Goal: Task Accomplishment & Management: Manage account settings

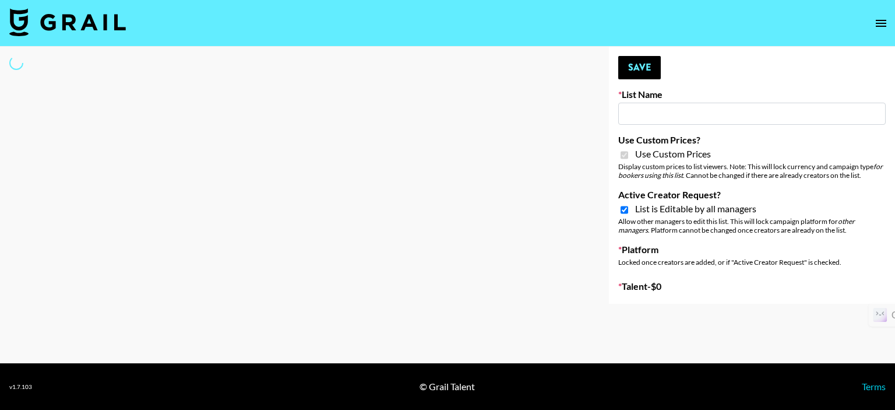
select select "Brand"
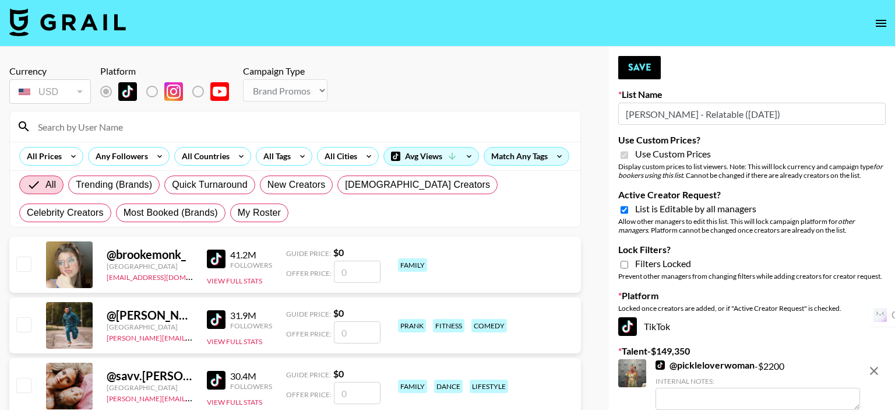
type input "[PERSON_NAME] - Relatable ([DATE])"
checkbox input "true"
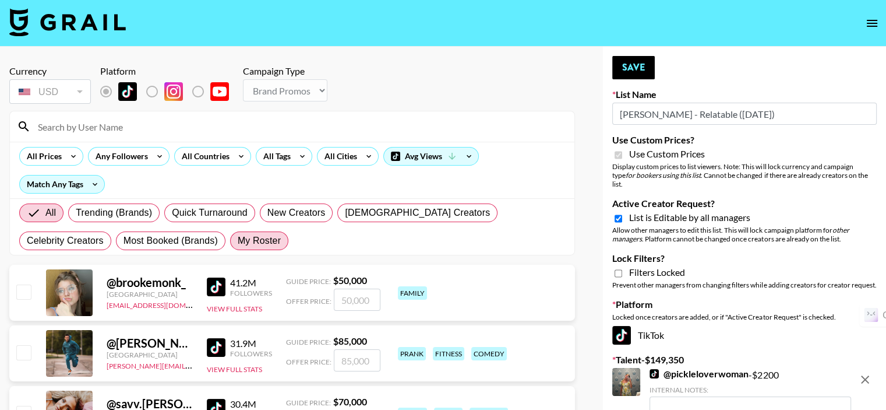
click at [238, 242] on span "My Roster" at bounding box center [259, 241] width 43 height 14
click at [238, 241] on input "My Roster" at bounding box center [238, 241] width 0 height 0
radio input "true"
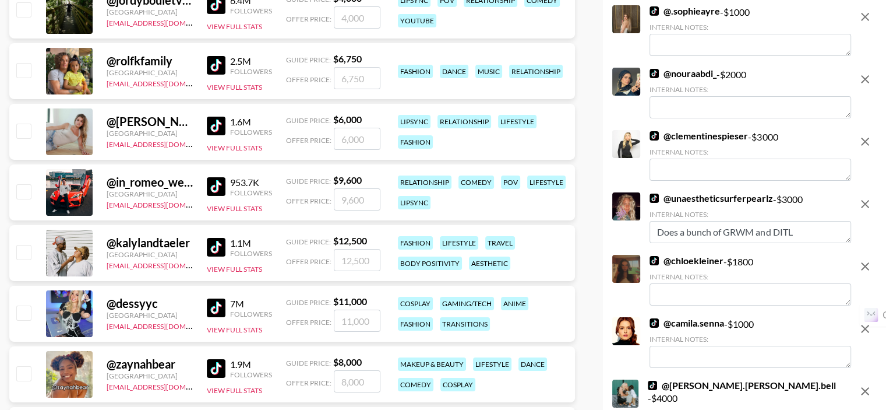
scroll to position [3845, 0]
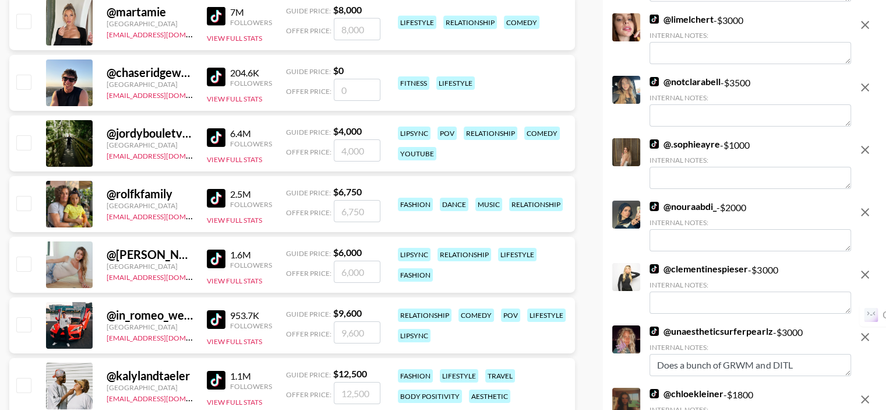
click at [25, 141] on input "checkbox" at bounding box center [23, 142] width 14 height 14
checkbox input "true"
drag, startPoint x: 345, startPoint y: 149, endPoint x: 340, endPoint y: 151, distance: 6.1
click at [340, 151] on input "4000" at bounding box center [357, 150] width 47 height 22
type input "3000"
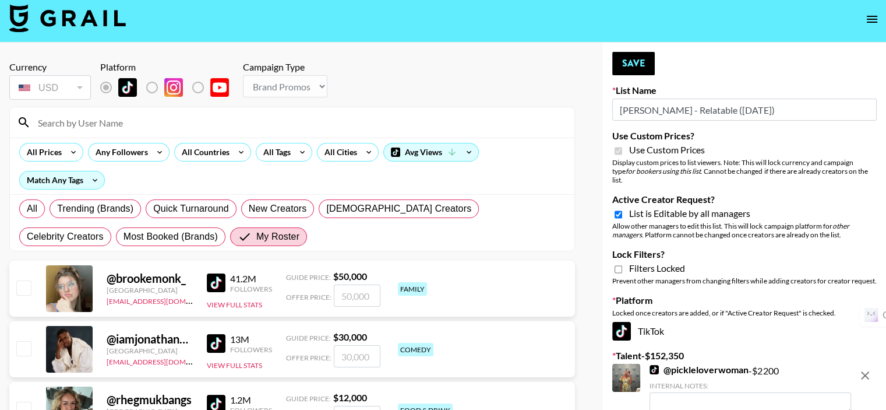
scroll to position [0, 0]
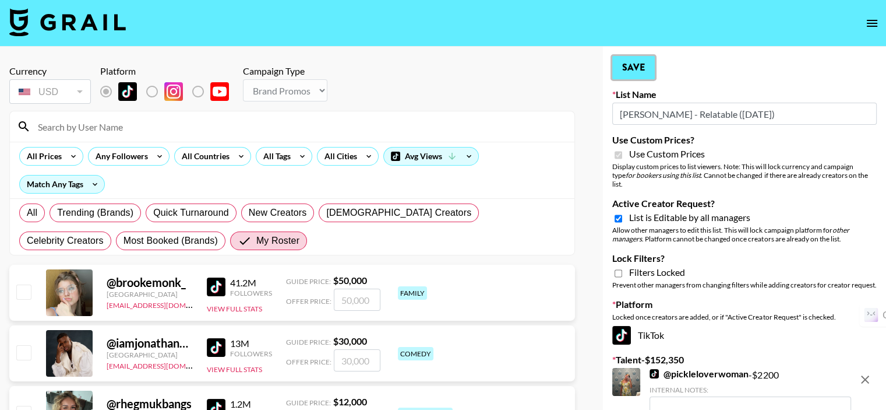
click at [639, 74] on button "Save" at bounding box center [633, 67] width 43 height 23
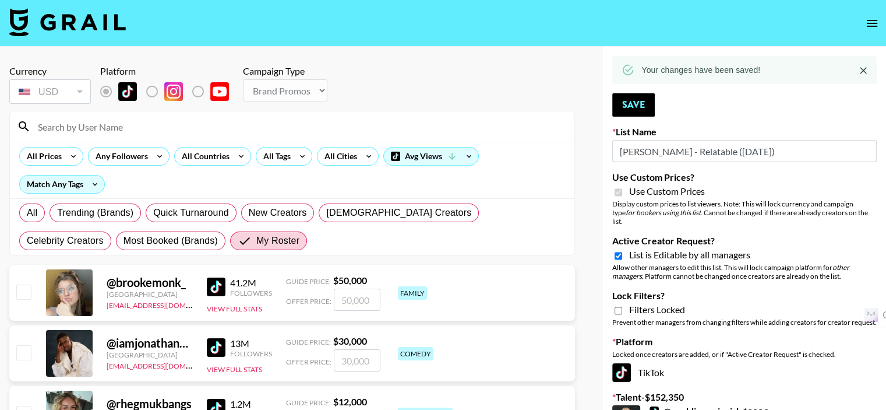
click at [861, 69] on icon "Close" at bounding box center [863, 70] width 7 height 7
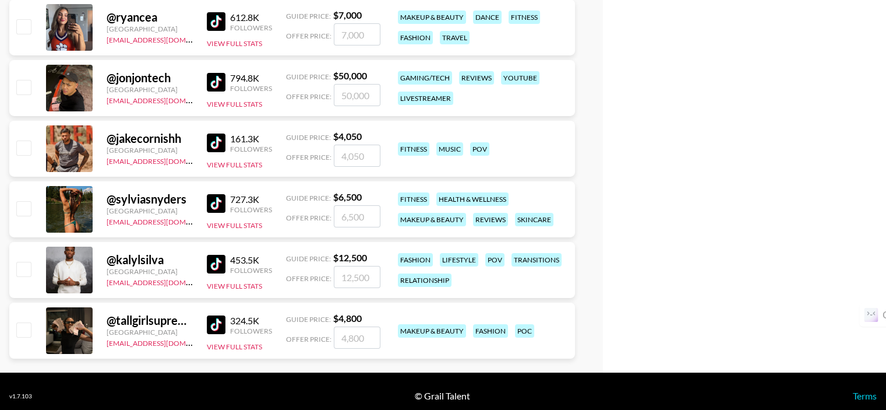
scroll to position [8469, 0]
